Goal: Information Seeking & Learning: Learn about a topic

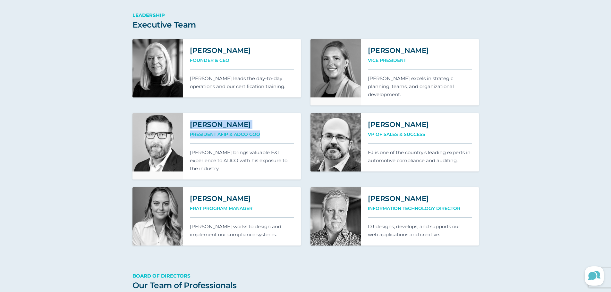
scroll to position [321, 0]
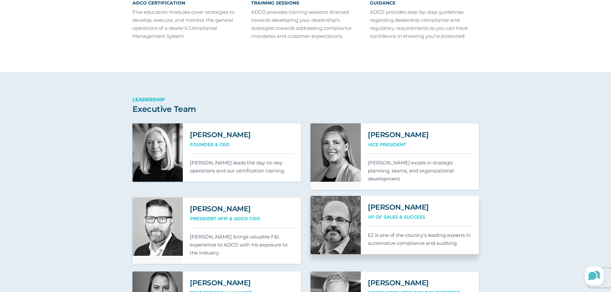
scroll to position [385, 0]
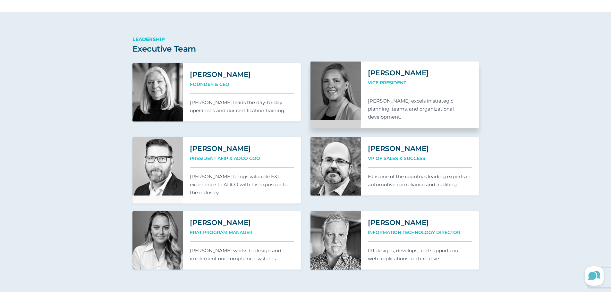
click at [391, 77] on h2 "[PERSON_NAME]" at bounding box center [420, 73] width 104 height 9
